Goal: Feedback & Contribution: Leave review/rating

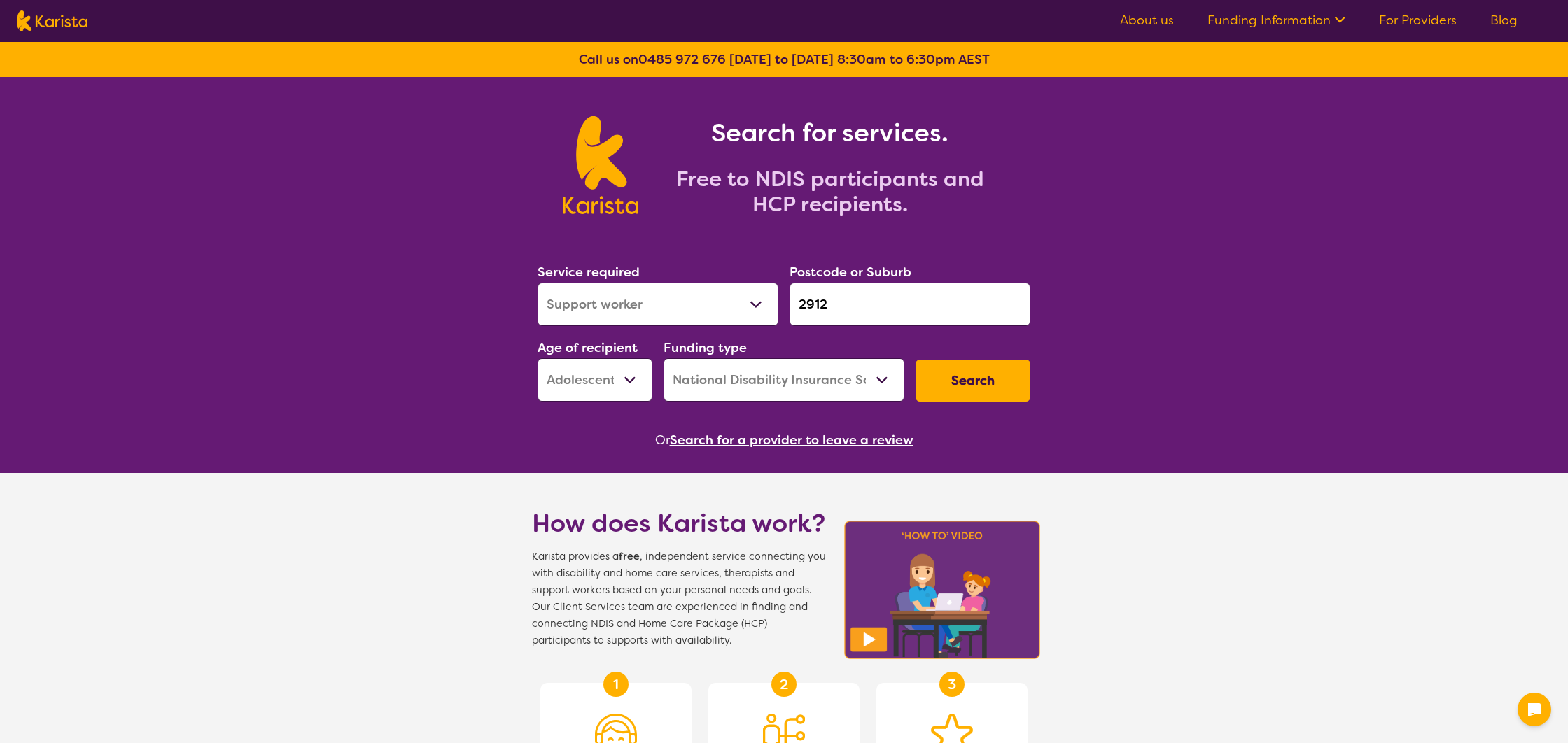
select select "Support worker"
select select "AS"
select select "NDIS"
click at [989, 382] on button "Search" at bounding box center [973, 380] width 115 height 42
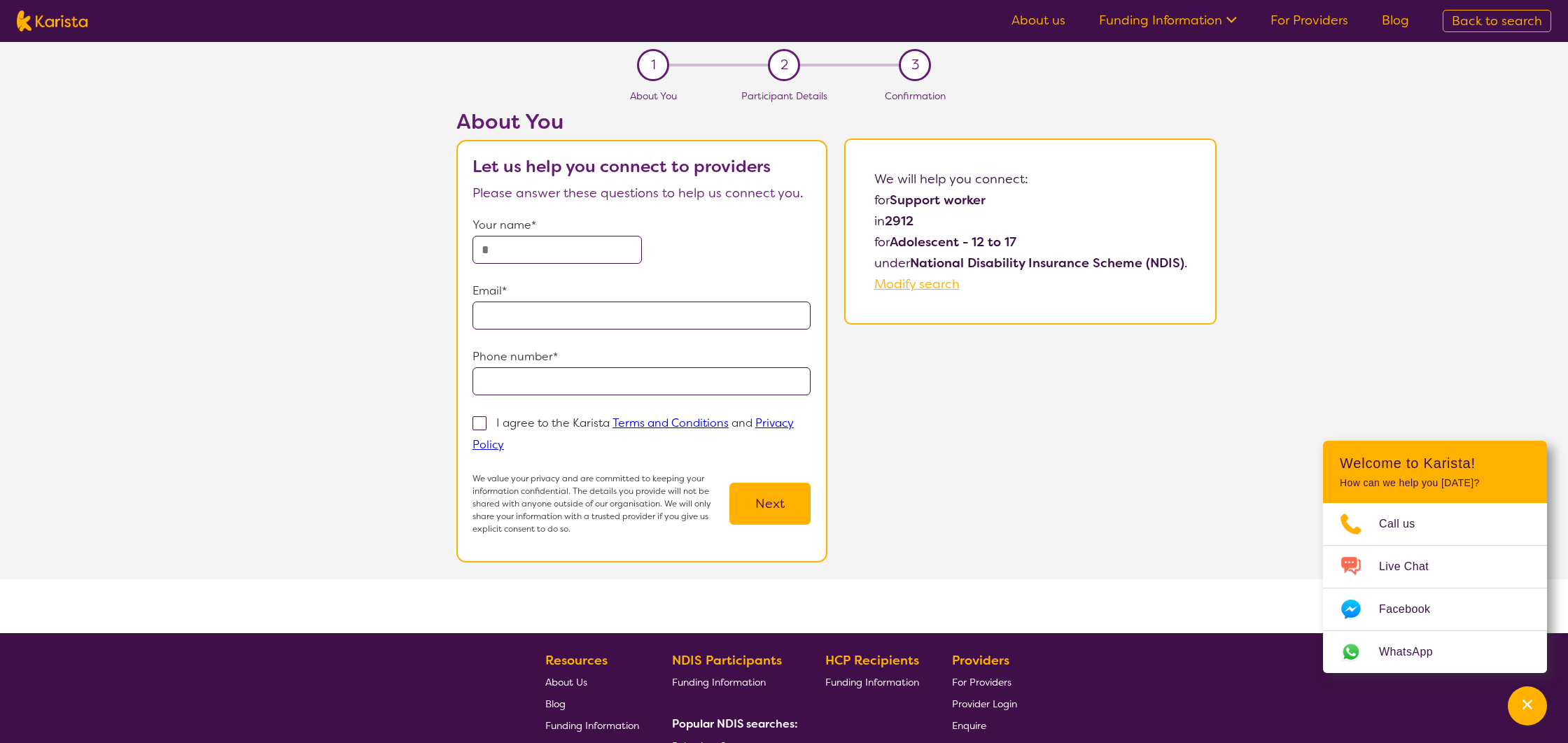
select select "Support worker"
select select "AS"
select select "NDIS"
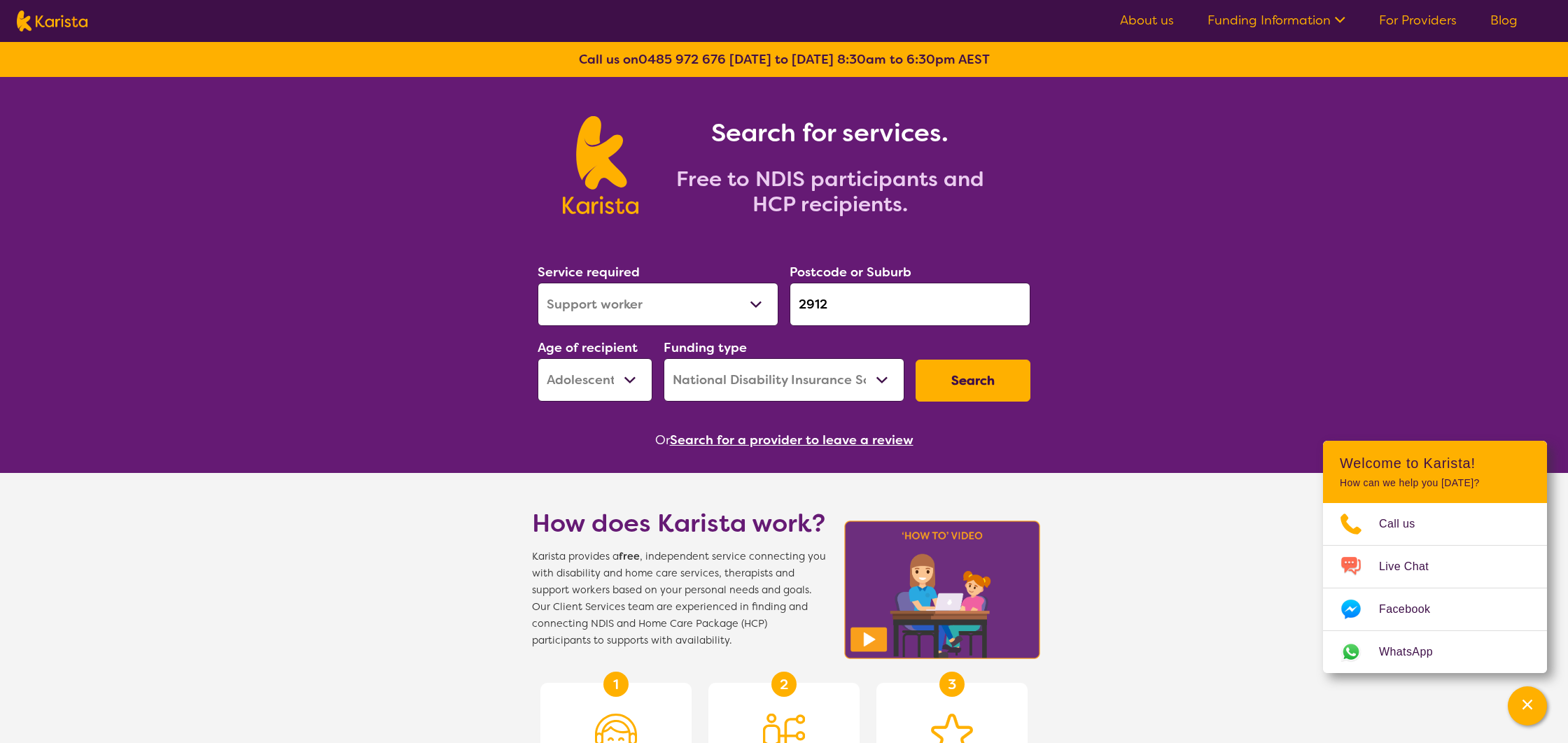
click at [869, 309] on input "2912" at bounding box center [910, 304] width 241 height 43
click at [589, 380] on select "Early Childhood - 0 to 9 Child - 10 to 11 Adolescent - 12 to 17 Adult - 18 to 6…" at bounding box center [595, 379] width 115 height 43
click at [858, 378] on select "Home Care Package (HCP) National Disability Insurance Scheme (NDIS) I don't know" at bounding box center [783, 379] width 241 height 43
click at [663, 358] on select "Home Care Package (HCP) National Disability Insurance Scheme (NDIS) I don't know" at bounding box center [783, 379] width 241 height 43
click at [990, 382] on button "Search" at bounding box center [973, 380] width 115 height 42
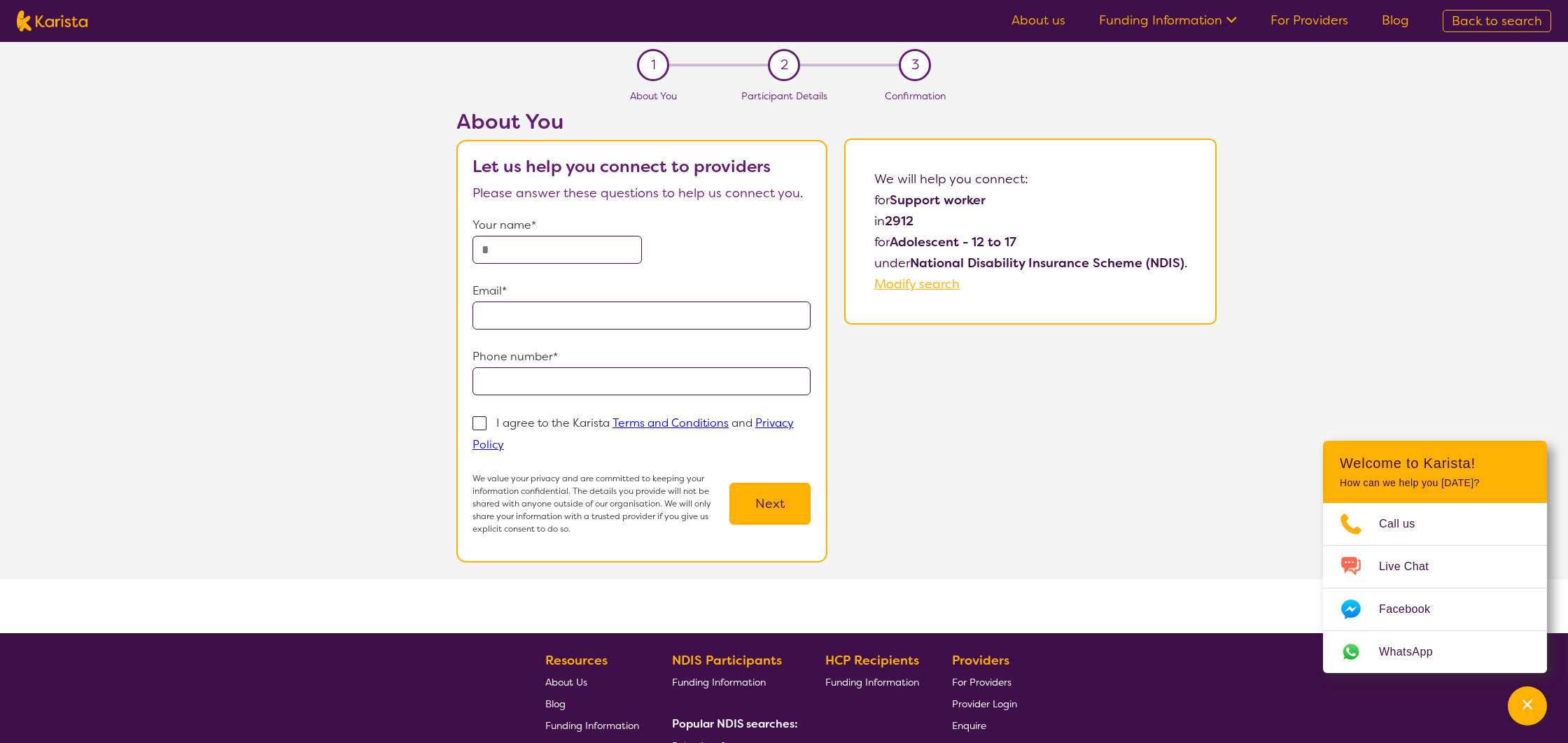
select select "Support worker"
select select "AS"
select select "NDIS"
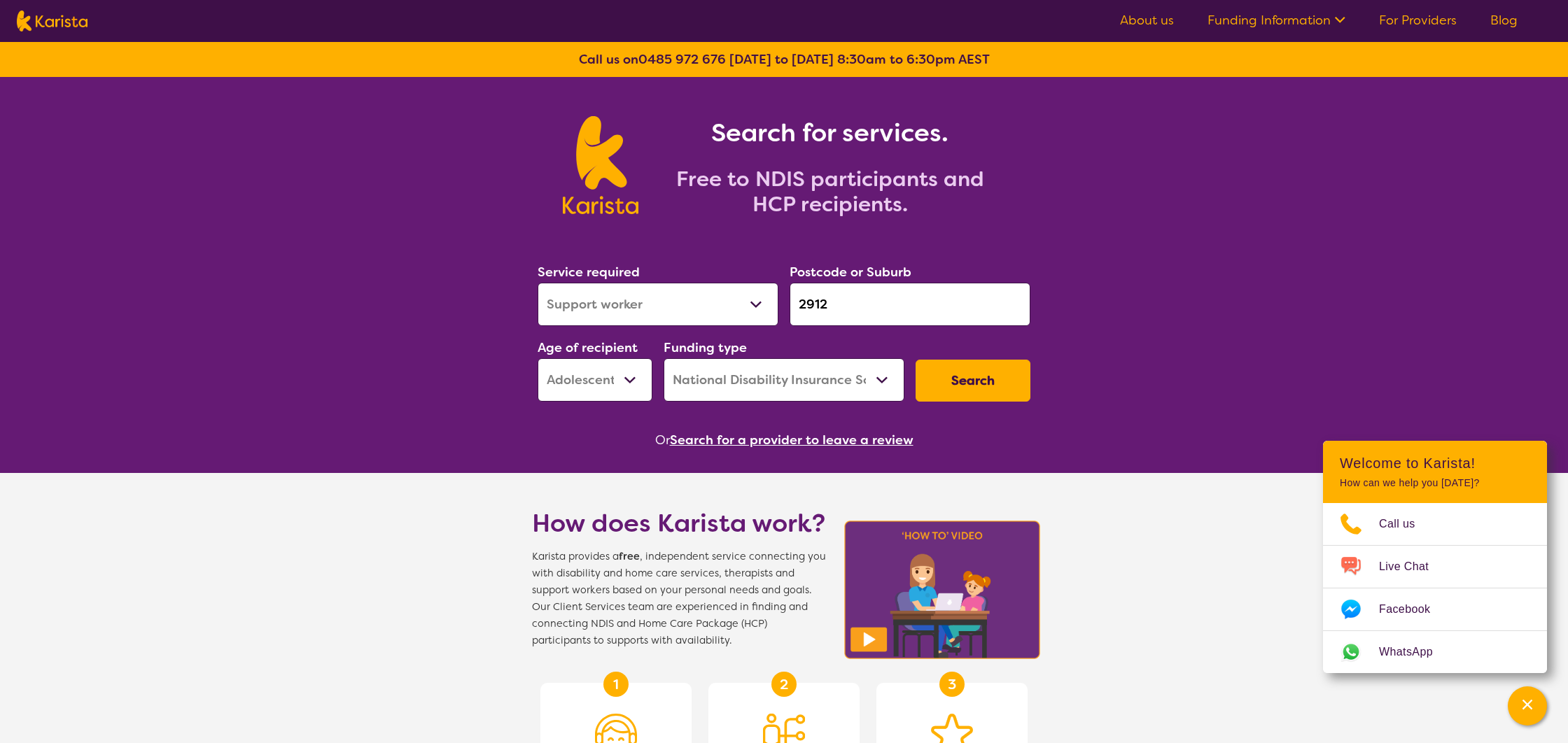
click at [853, 441] on button "Search for a provider to leave a review" at bounding box center [791, 439] width 244 height 21
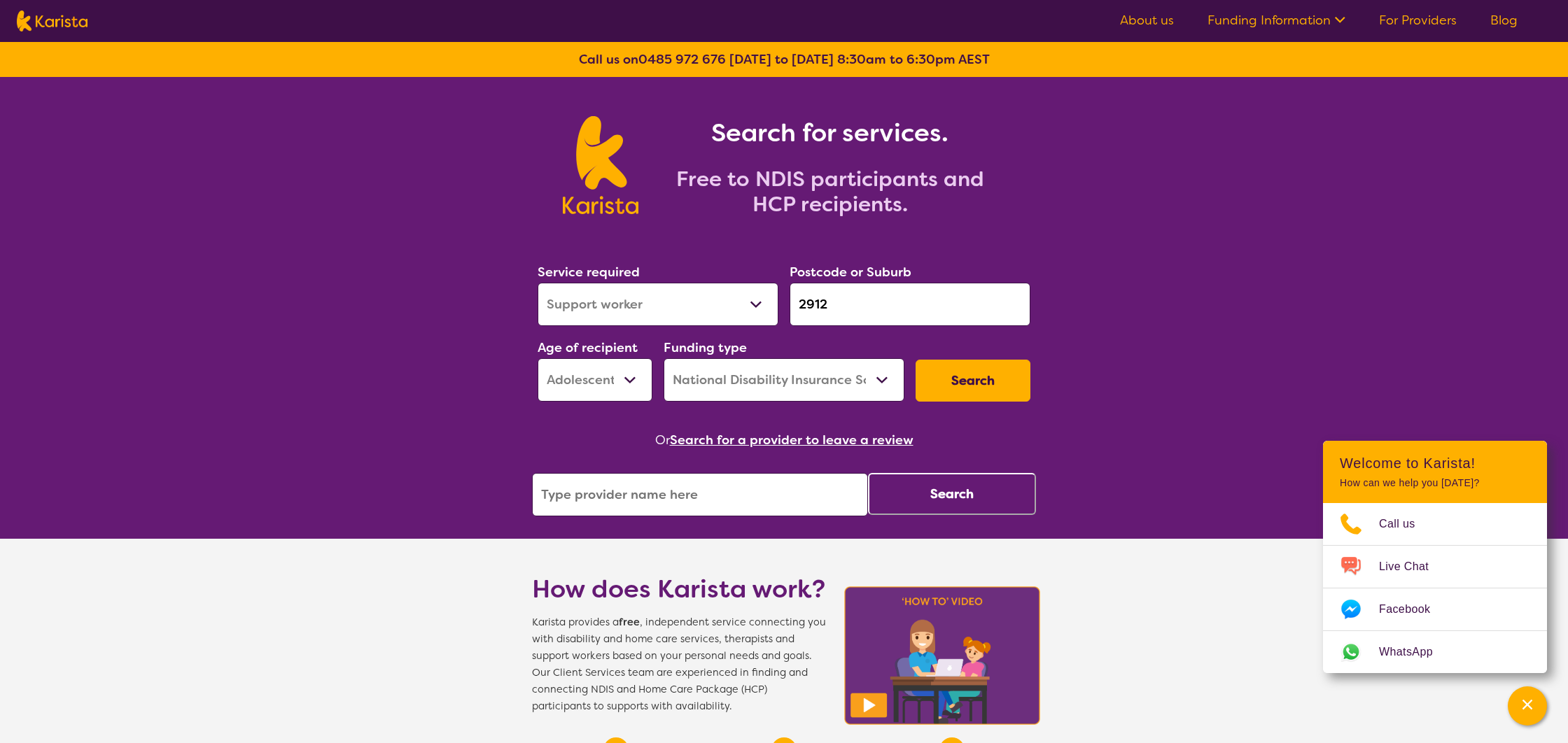
click at [780, 485] on input "search" at bounding box center [699, 494] width 336 height 43
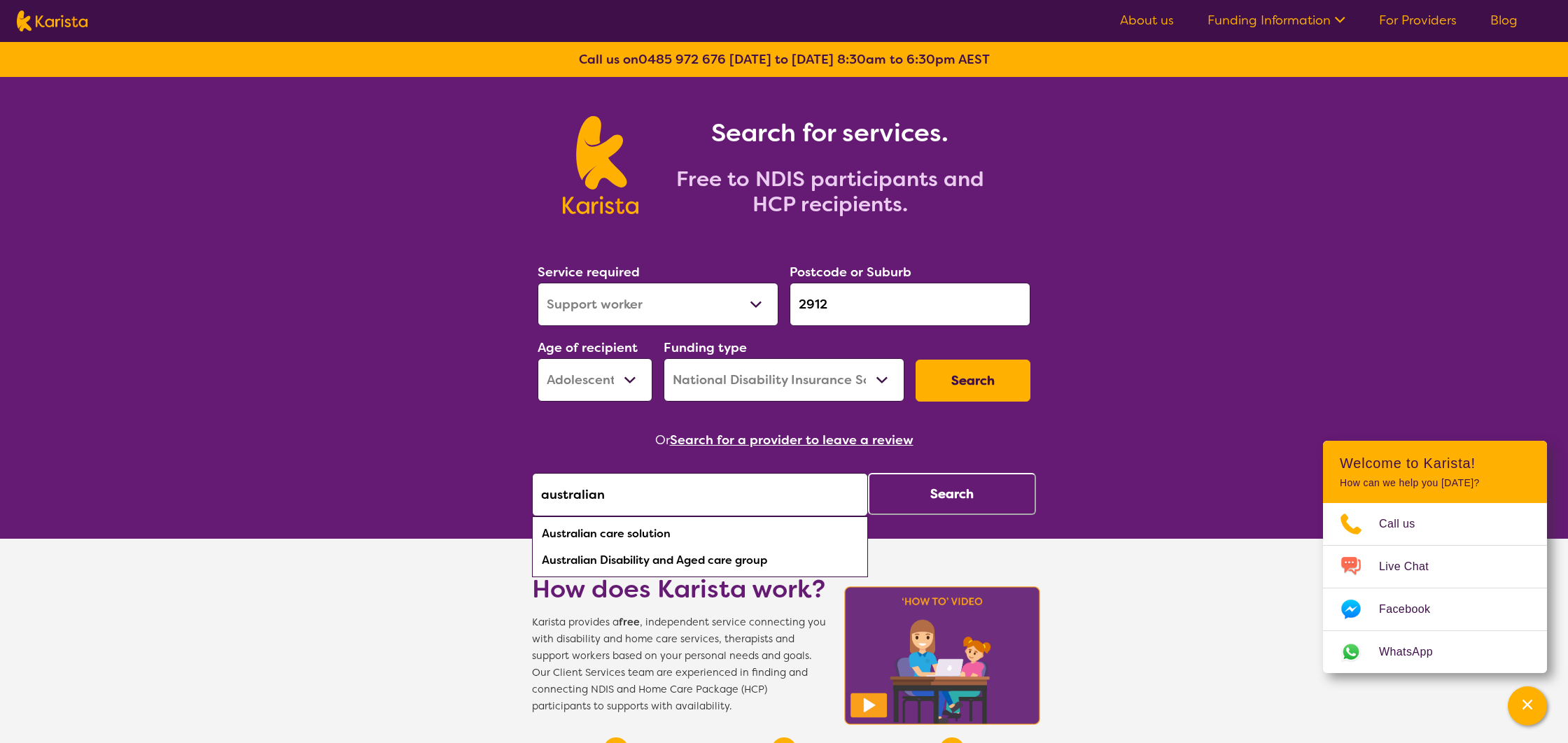
click at [670, 534] on div "Australian care solution" at bounding box center [699, 533] width 322 height 27
type input "Australian care solution"
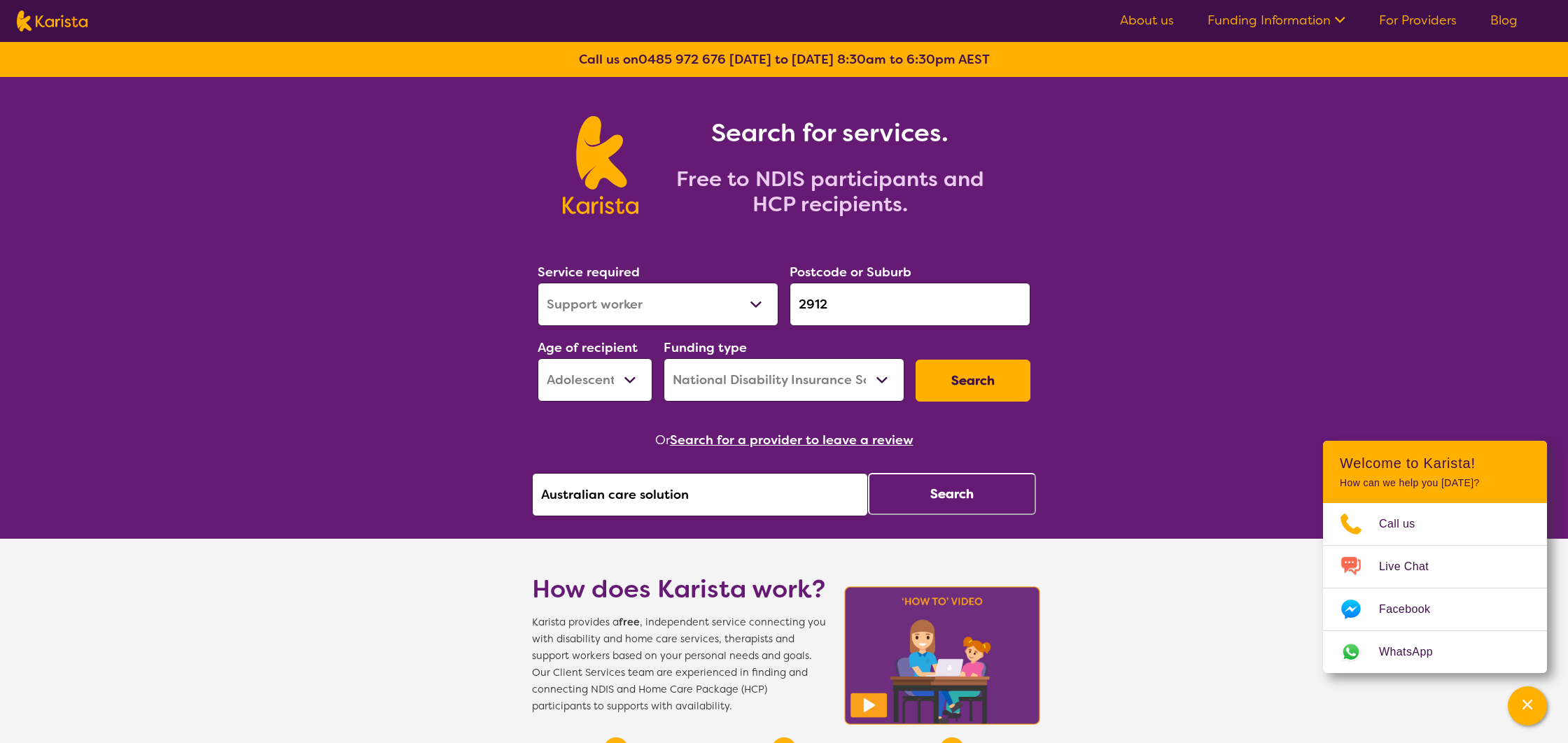
click at [947, 496] on button "Search" at bounding box center [952, 494] width 168 height 42
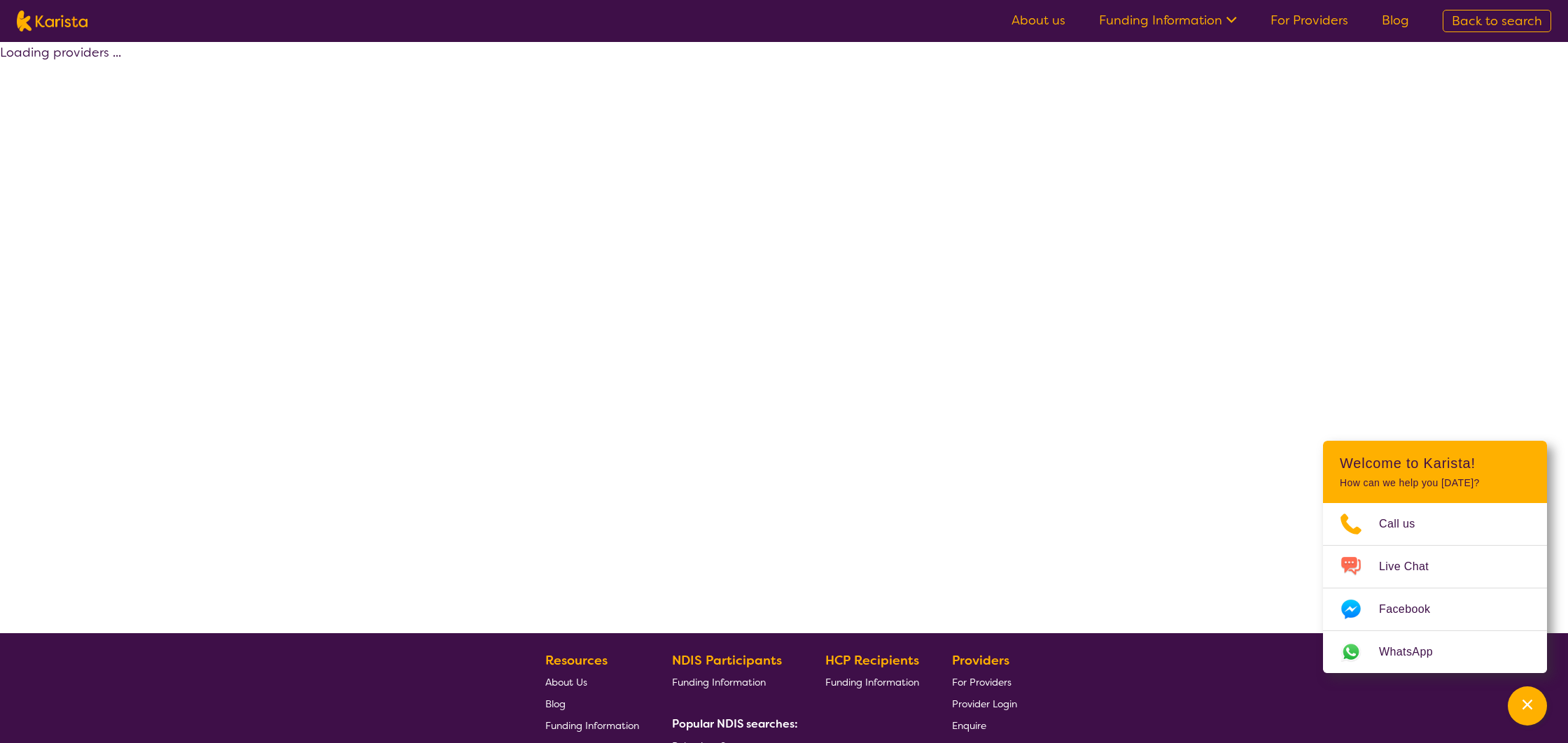
select select "by_score"
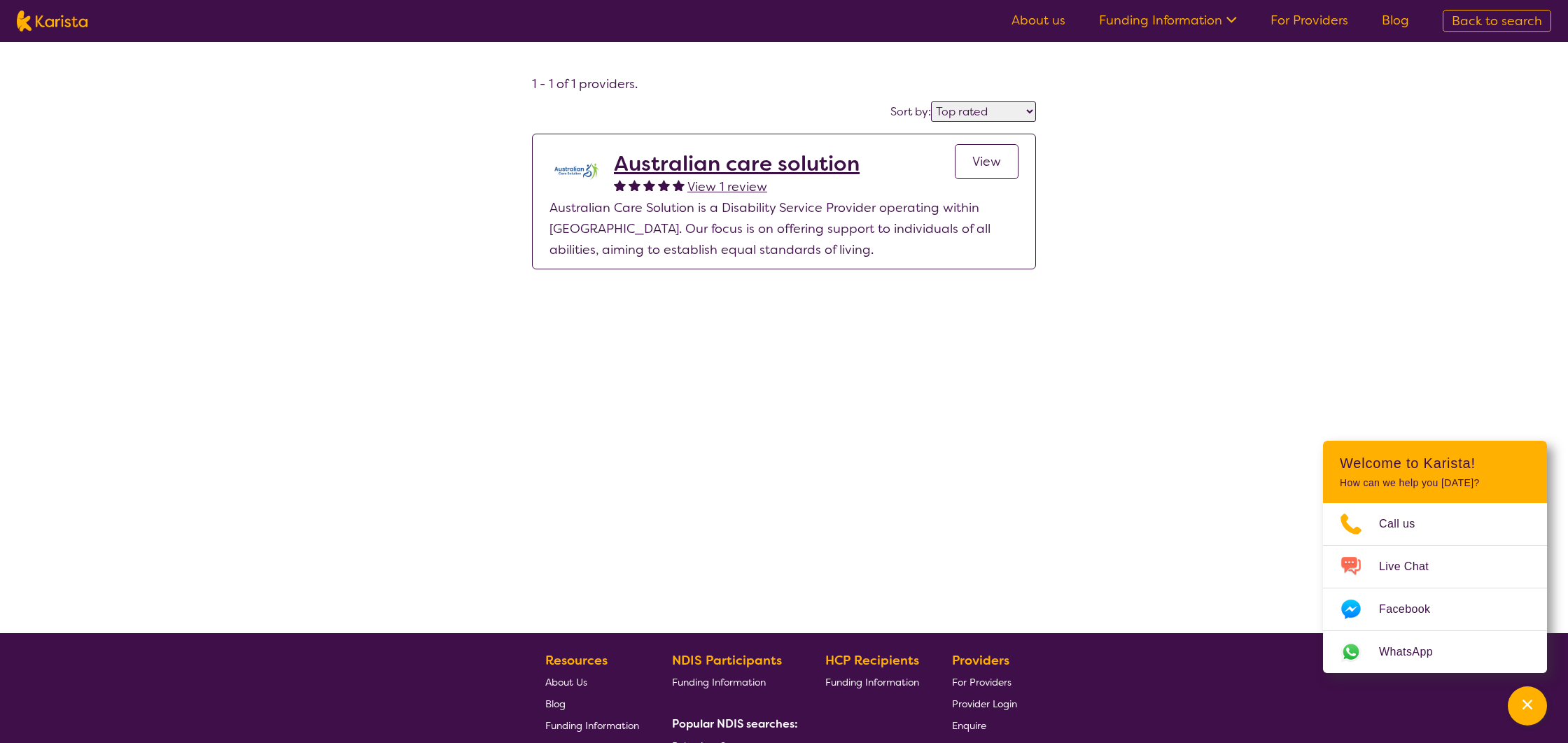
click at [986, 162] on span "View" at bounding box center [987, 161] width 29 height 17
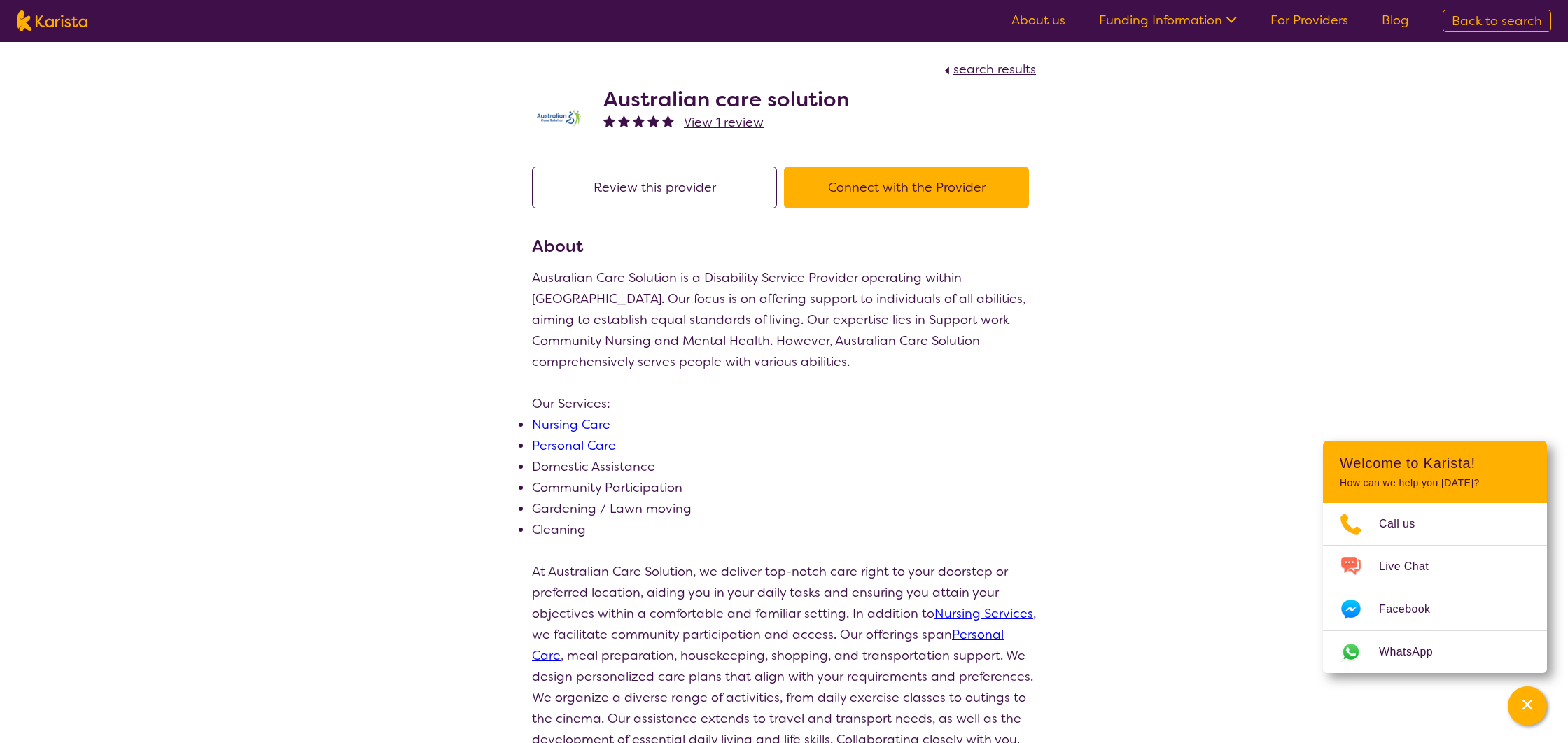
click at [1334, 245] on div "search results Australian care solution View 1 review Review this provider Conn…" at bounding box center [784, 616] width 1568 height 1148
click at [621, 186] on button "Review this provider" at bounding box center [654, 187] width 245 height 42
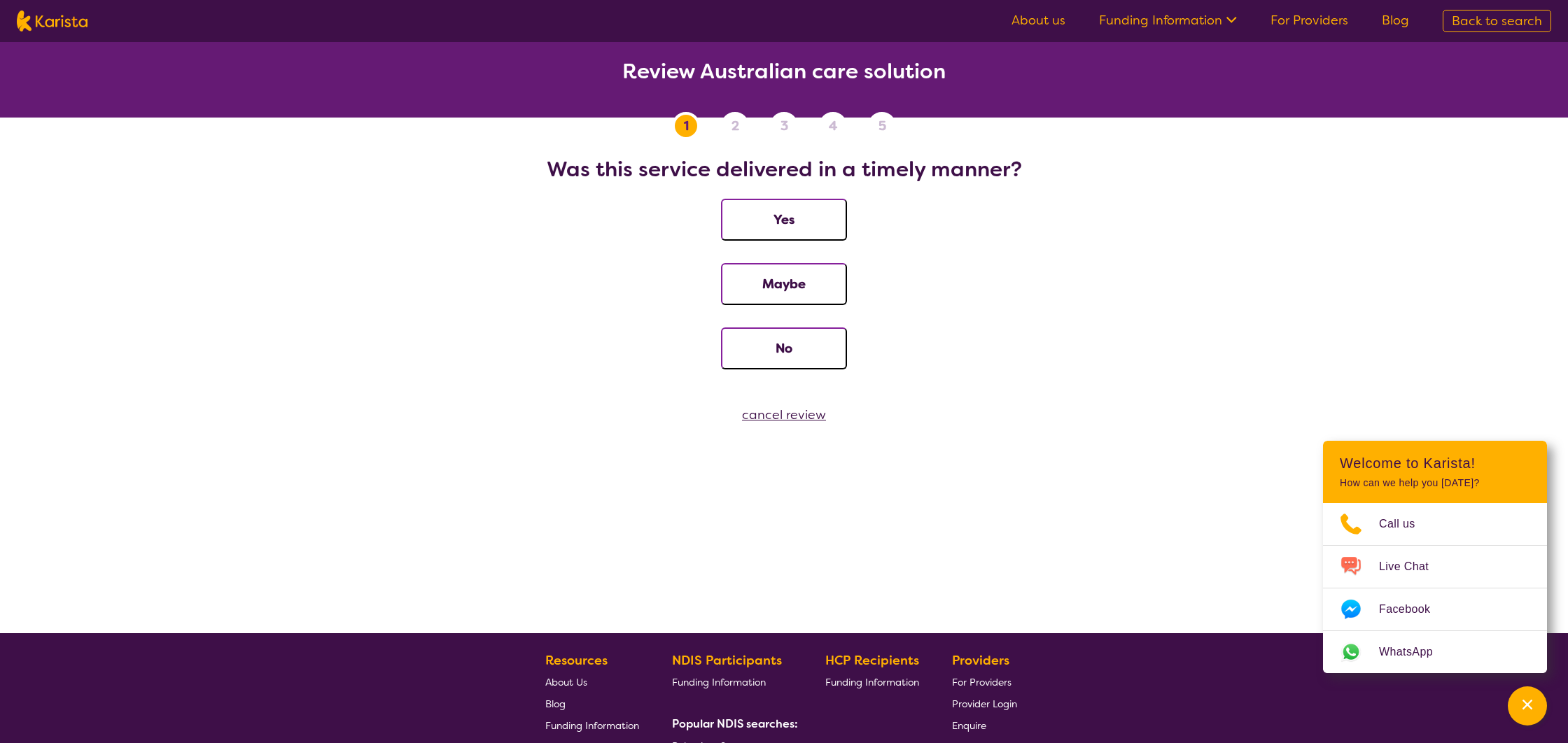
click at [796, 220] on button "Yes" at bounding box center [784, 220] width 126 height 42
click at [795, 220] on button "Yes" at bounding box center [784, 220] width 126 height 42
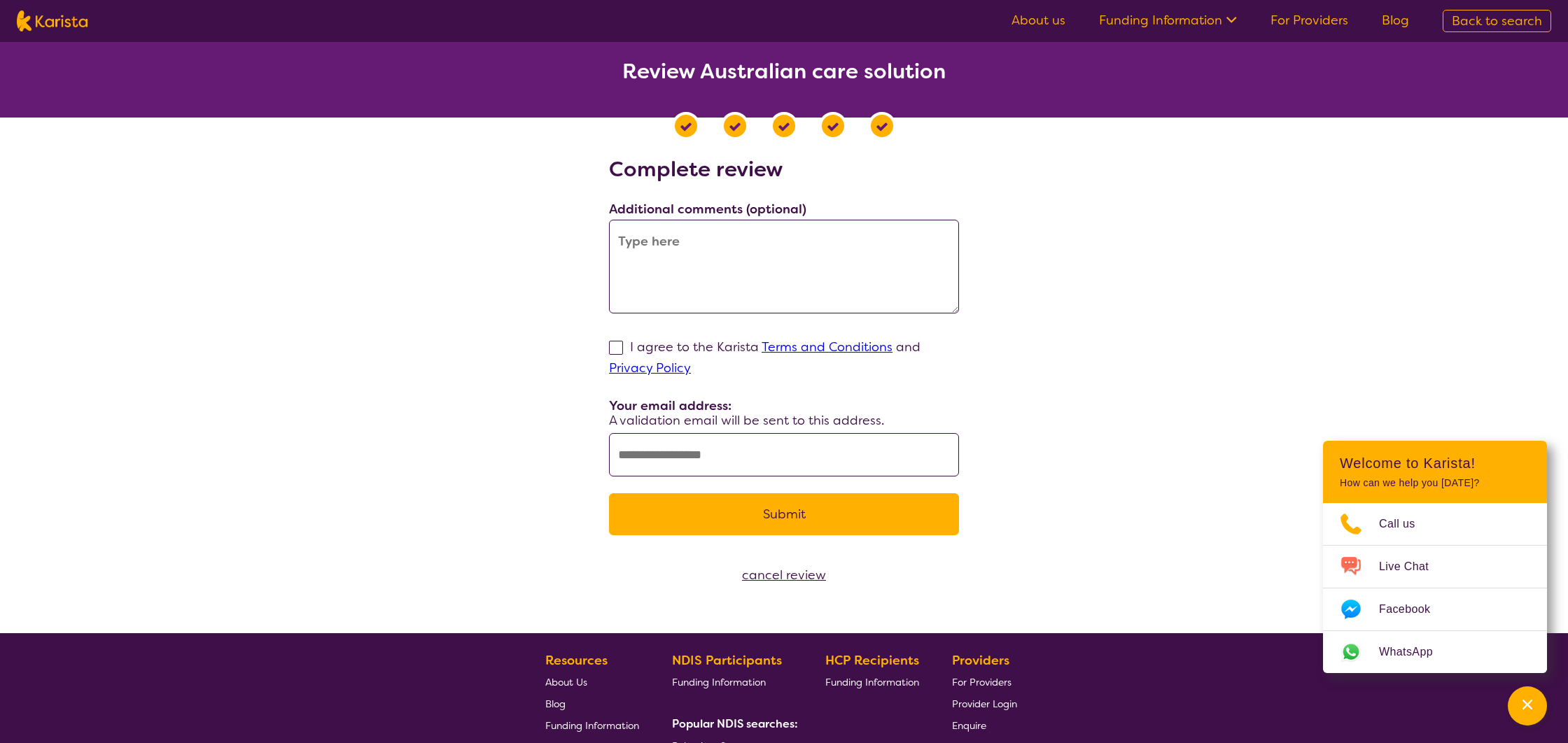
drag, startPoint x: 614, startPoint y: 343, endPoint x: 682, endPoint y: 279, distance: 93.4
click at [614, 343] on span at bounding box center [615, 347] width 14 height 14
click at [691, 363] on input "I agree to the Karista Terms and Conditions and Privacy Policy" at bounding box center [695, 367] width 9 height 9
checkbox input "true"
click at [691, 252] on textarea at bounding box center [784, 267] width 350 height 94
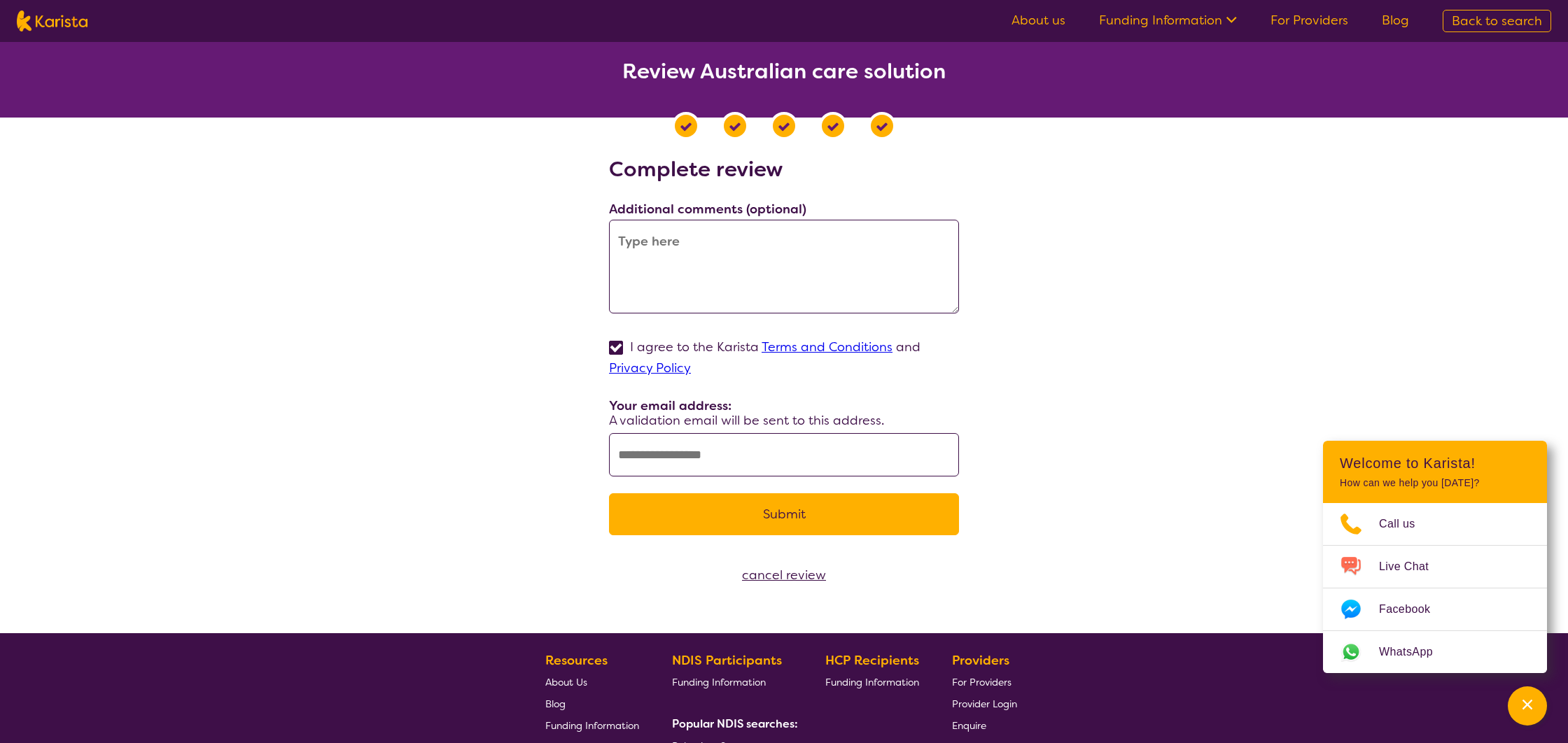
paste textarea "A Heartfelt Thank You to Australian Care Solutions ★★★★★ (5/5 Stars) I cannot s…"
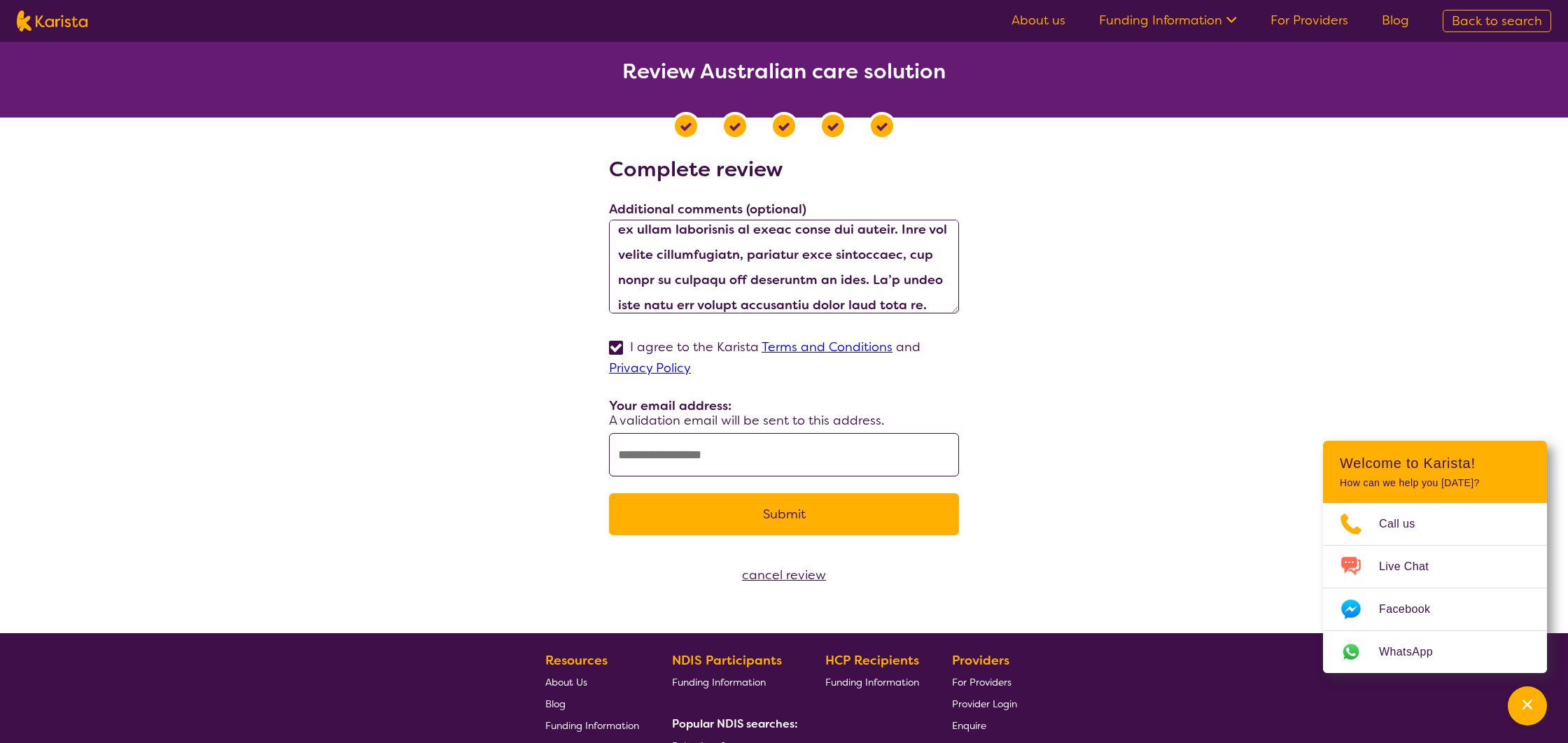
type textarea "A Heartfelt Thank You to Australian Care Solutions ★★★★★ (5/5 Stars) I cannot s…"
click at [649, 456] on input "text" at bounding box center [784, 455] width 350 height 43
click at [702, 460] on input "text" at bounding box center [784, 455] width 350 height 43
paste input "**********"
type input "**********"
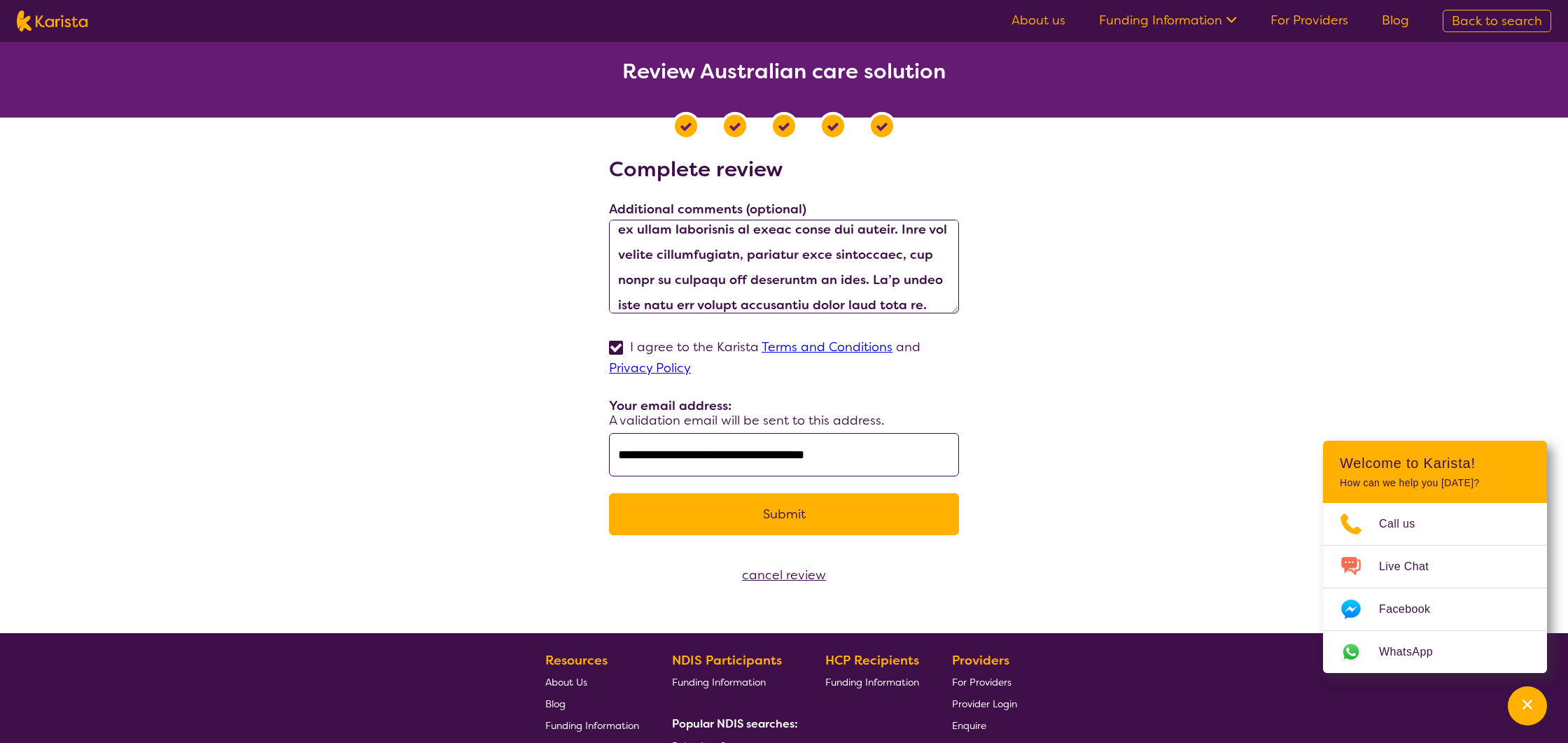
click at [770, 513] on button "Submit" at bounding box center [784, 514] width 350 height 42
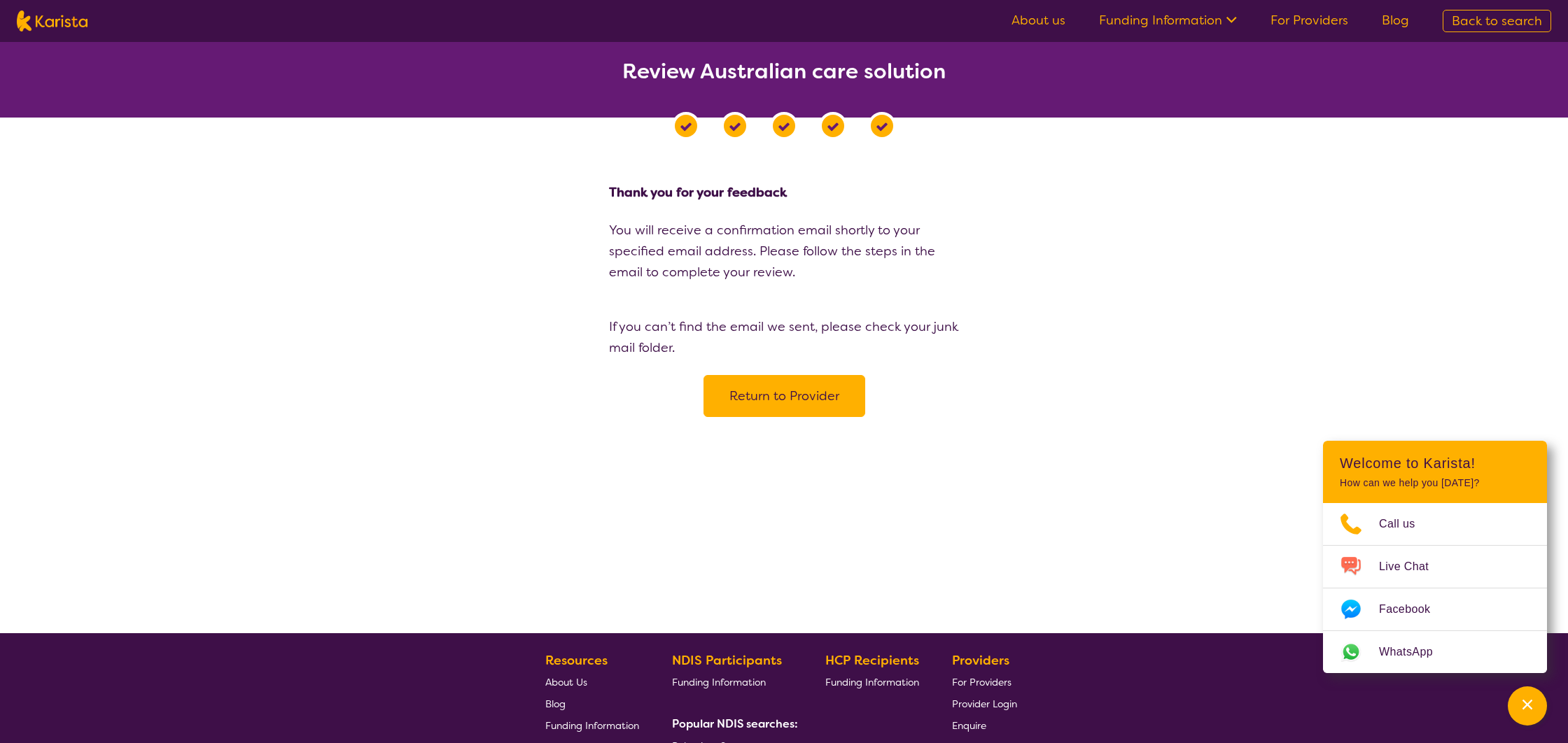
click at [775, 396] on button "Return to Provider" at bounding box center [784, 396] width 162 height 42
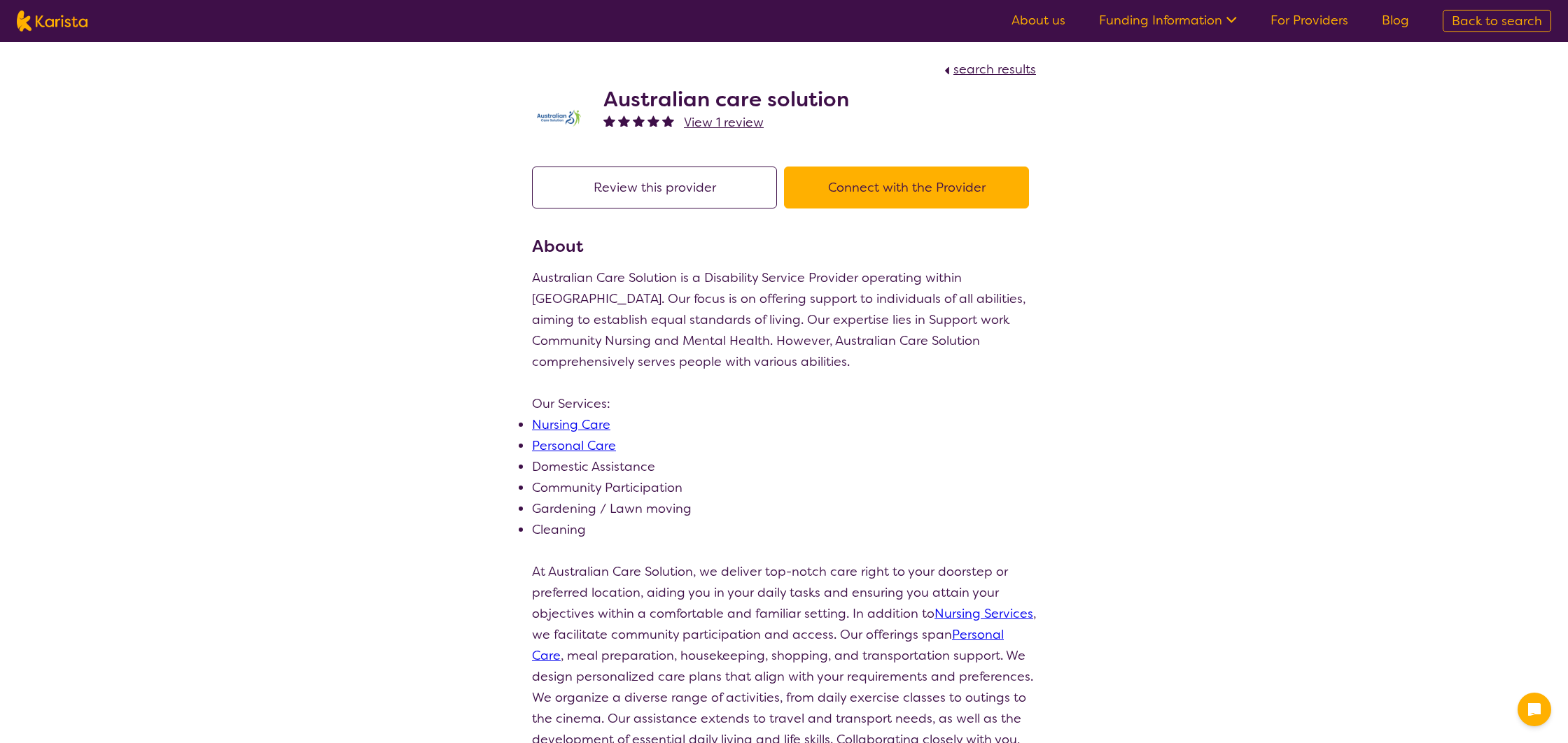
click at [733, 123] on span "View 1 review" at bounding box center [723, 122] width 80 height 17
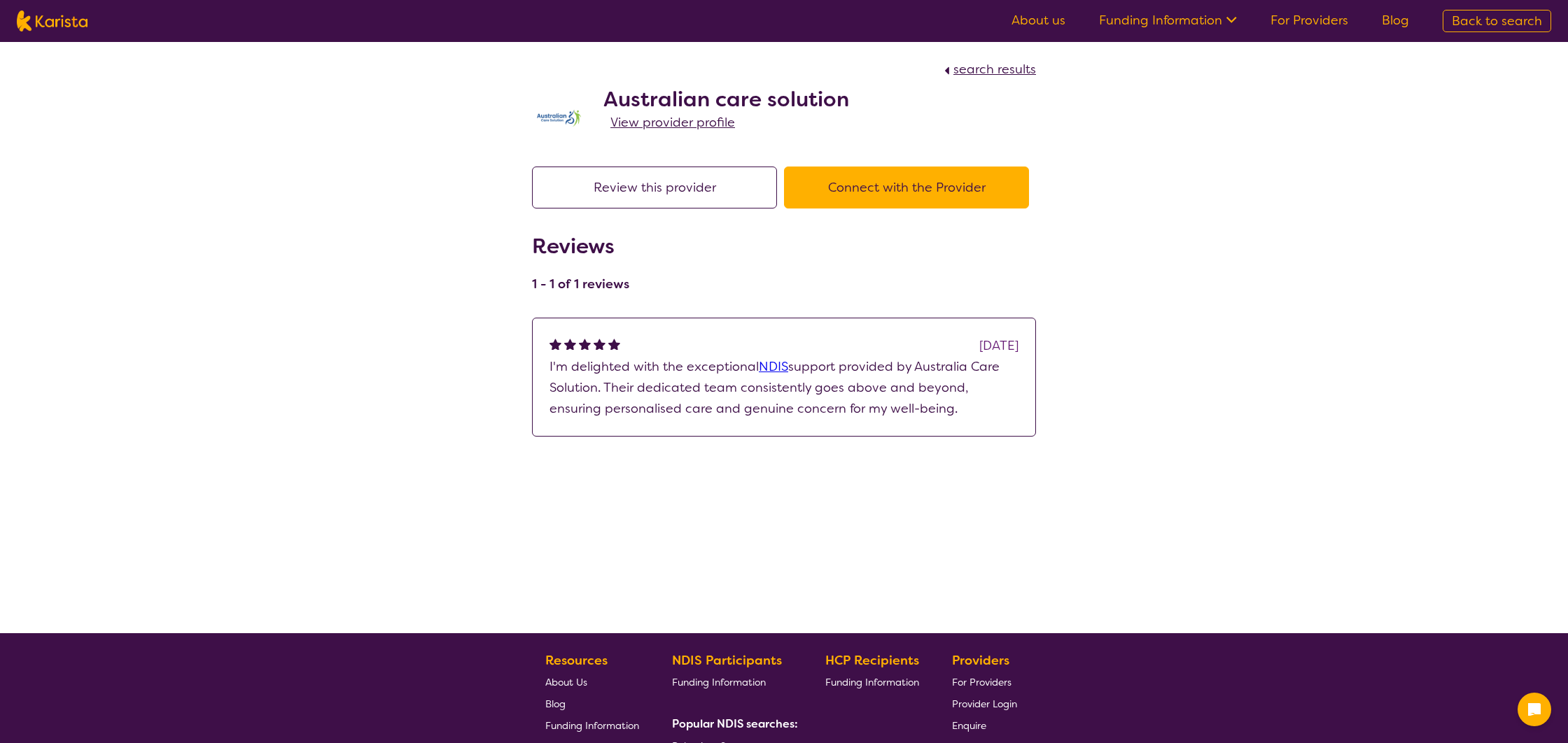
click at [690, 194] on button "Review this provider" at bounding box center [654, 187] width 245 height 42
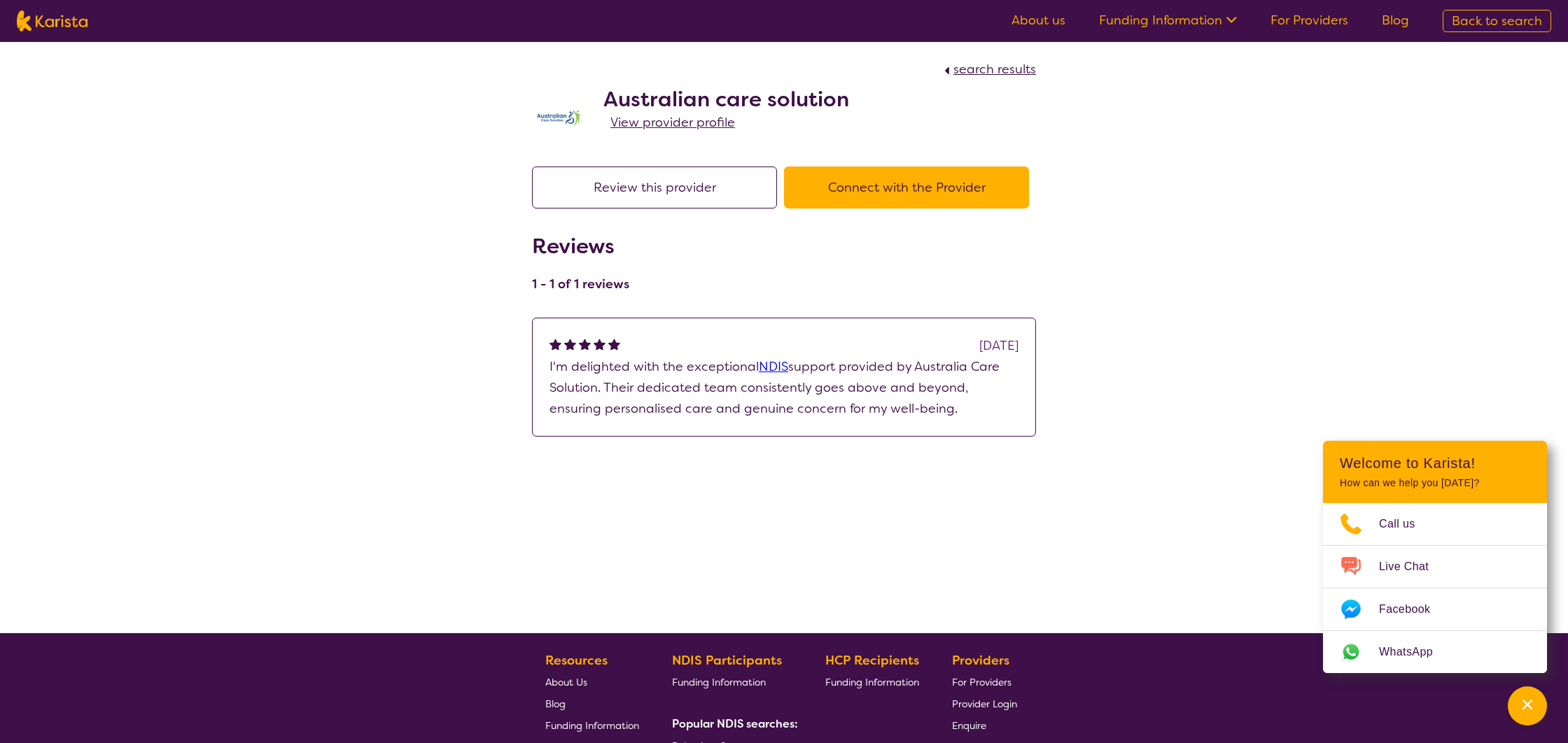
click at [1016, 71] on span "search results" at bounding box center [994, 69] width 82 height 17
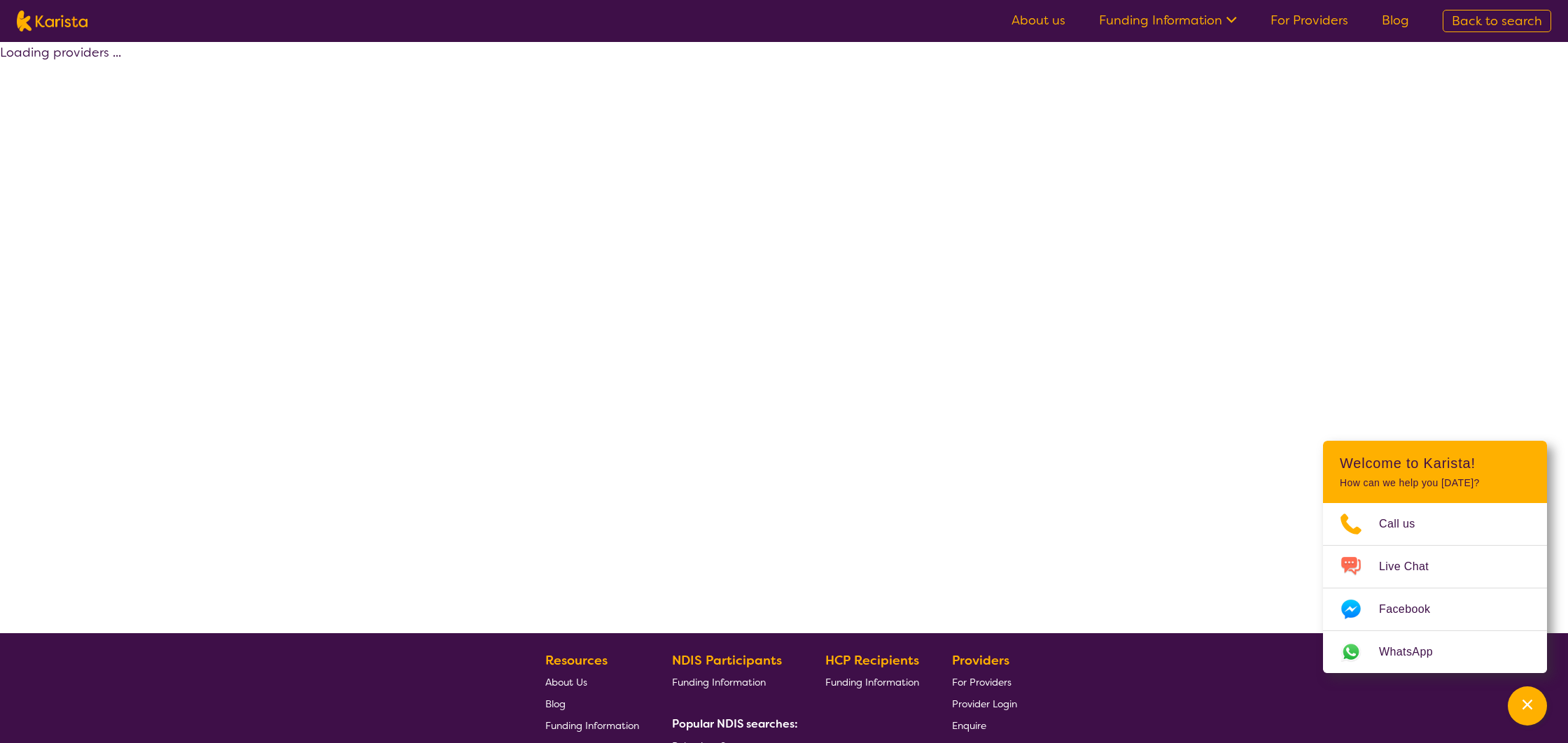
select select "by_score"
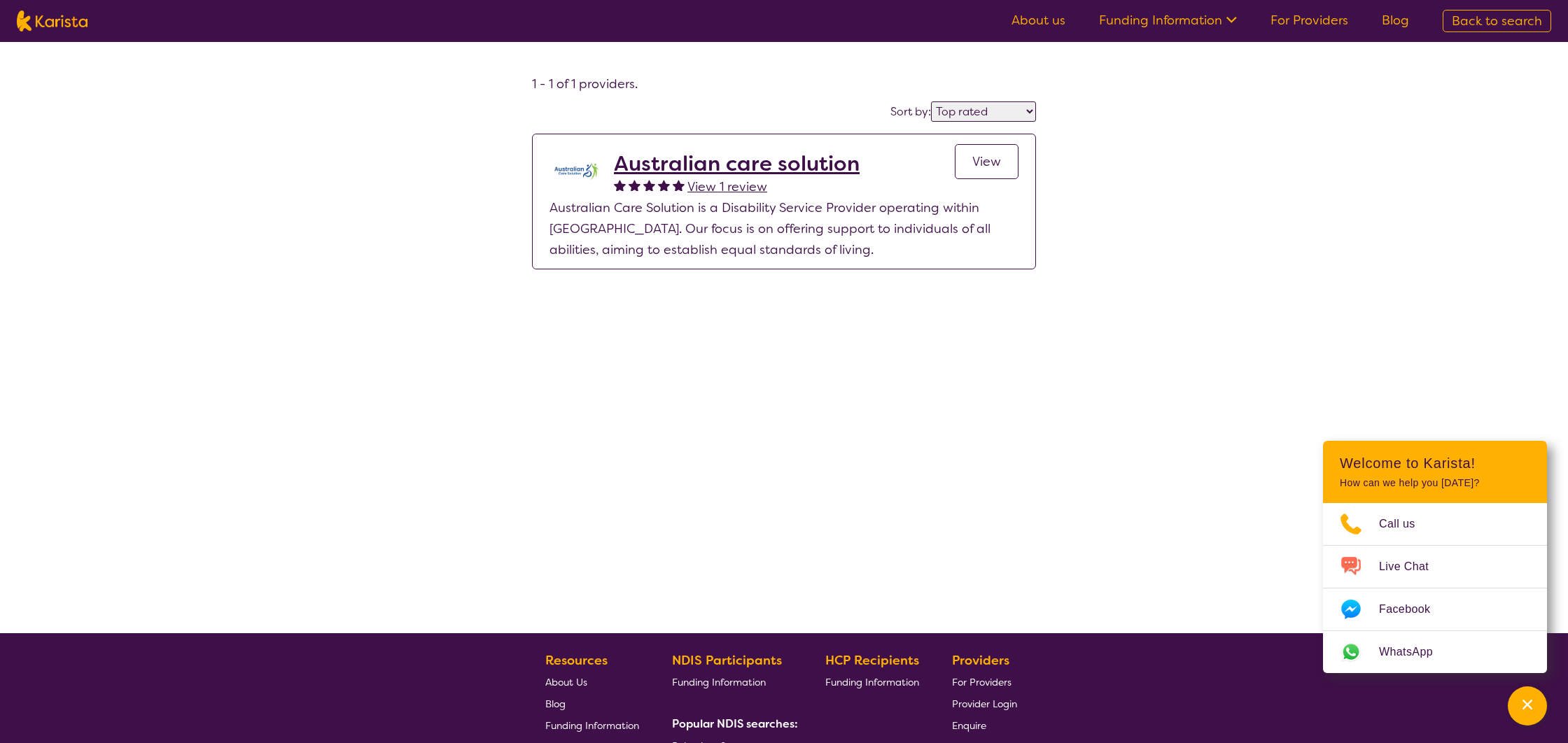
click at [1010, 108] on select "Highly reviewed Top rated" at bounding box center [983, 111] width 105 height 20
click at [932, 101] on select "Highly reviewed Top rated" at bounding box center [983, 111] width 105 height 20
